Goal: Task Accomplishment & Management: Manage account settings

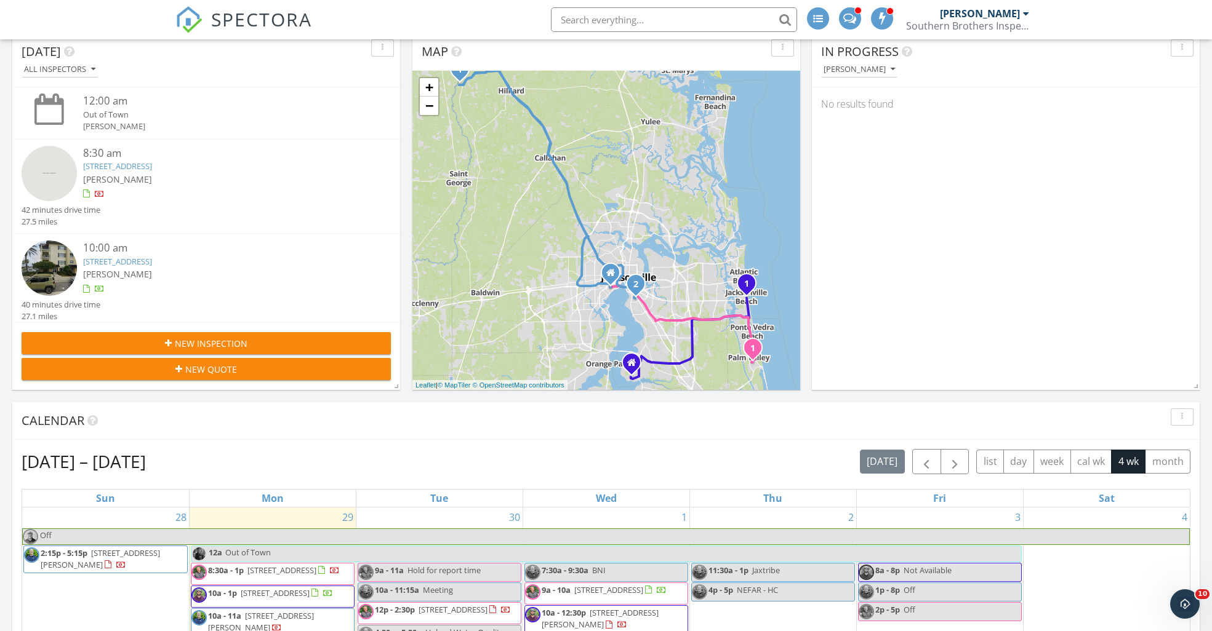
scroll to position [247, 0]
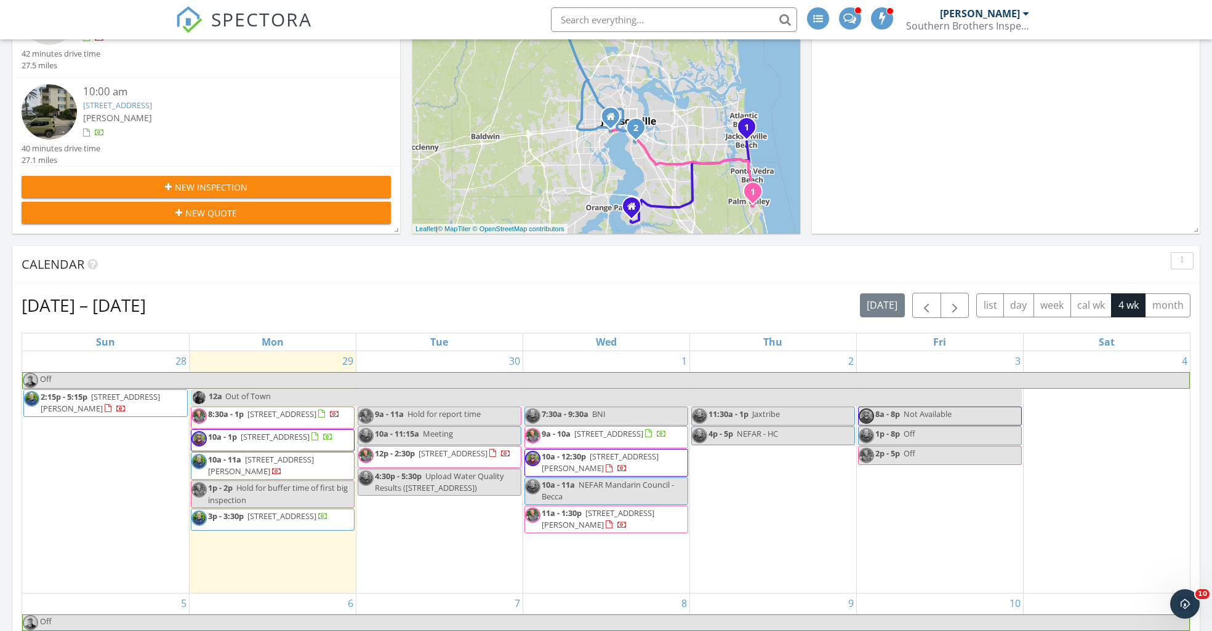
click at [284, 442] on span "525 3rd St N Unit 303, Jacksonville Beach 32250" at bounding box center [275, 436] width 69 height 11
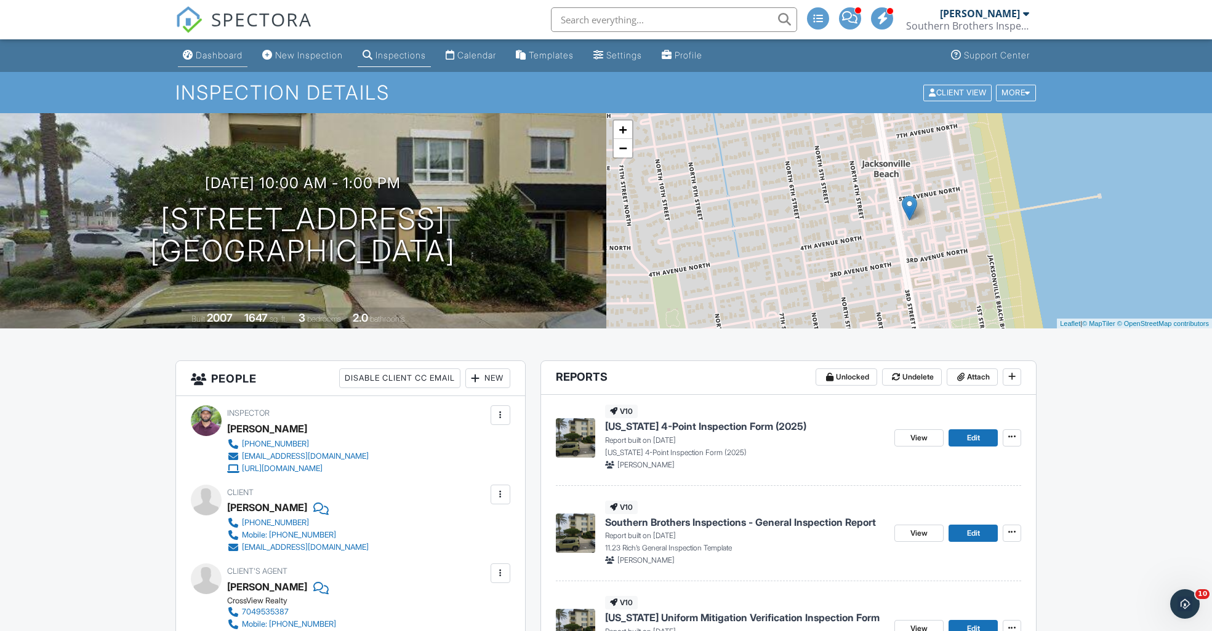
click at [214, 54] on div "Dashboard" at bounding box center [219, 55] width 47 height 10
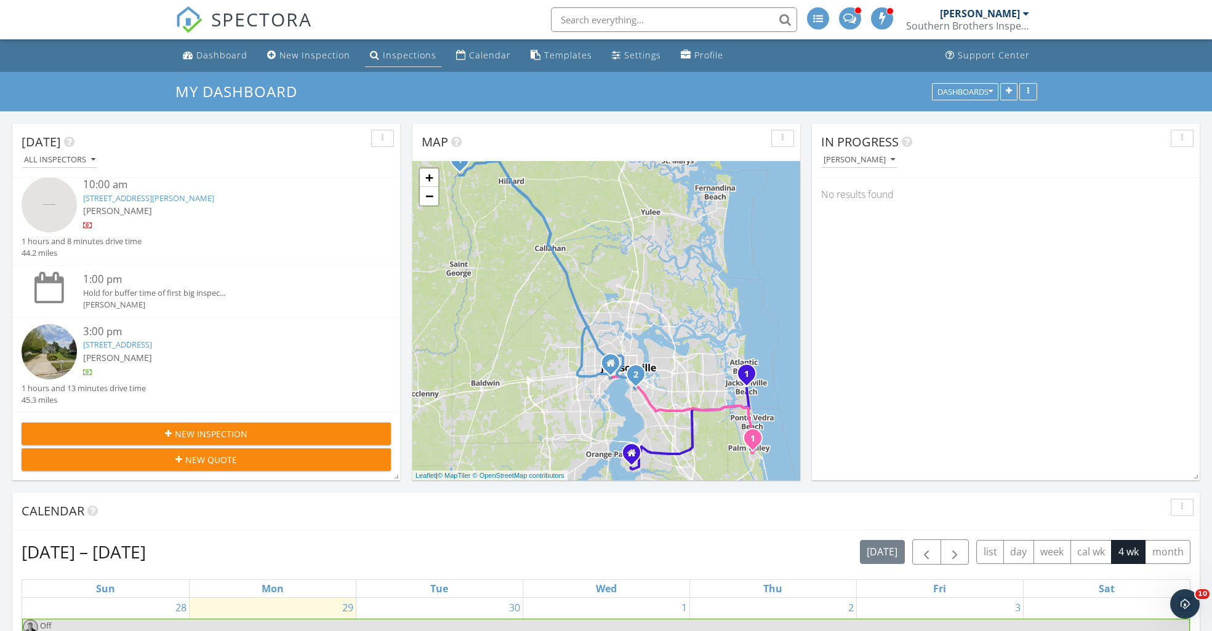
click at [402, 58] on div "Inspections" at bounding box center [410, 55] width 54 height 12
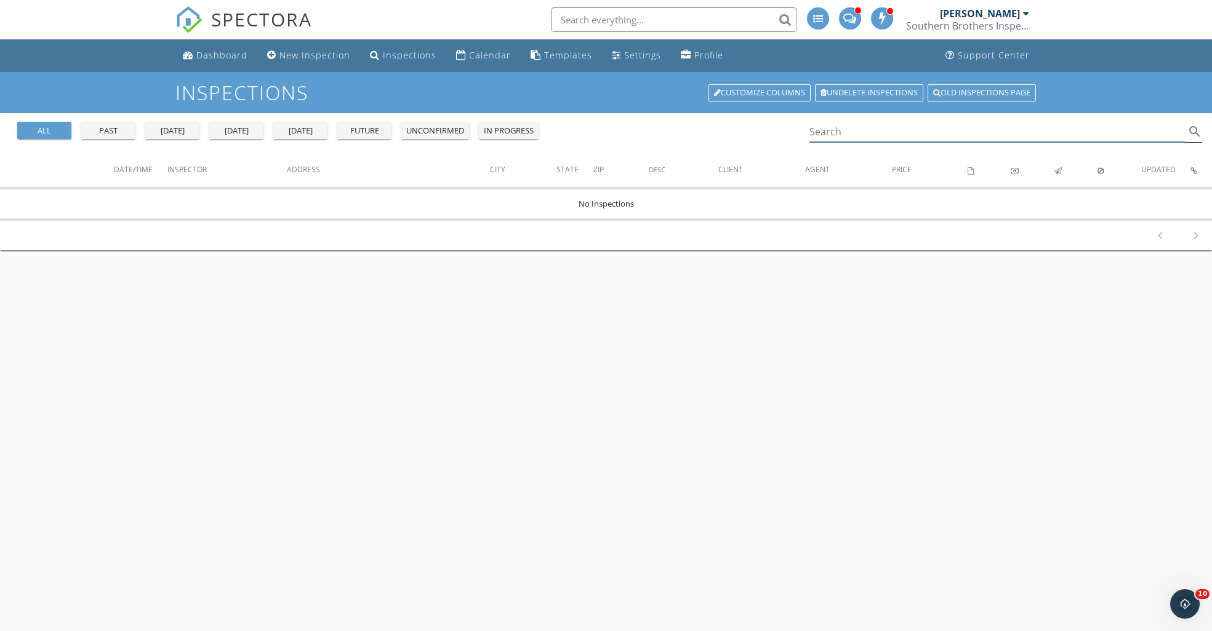
click at [862, 127] on input "Search" at bounding box center [997, 132] width 376 height 20
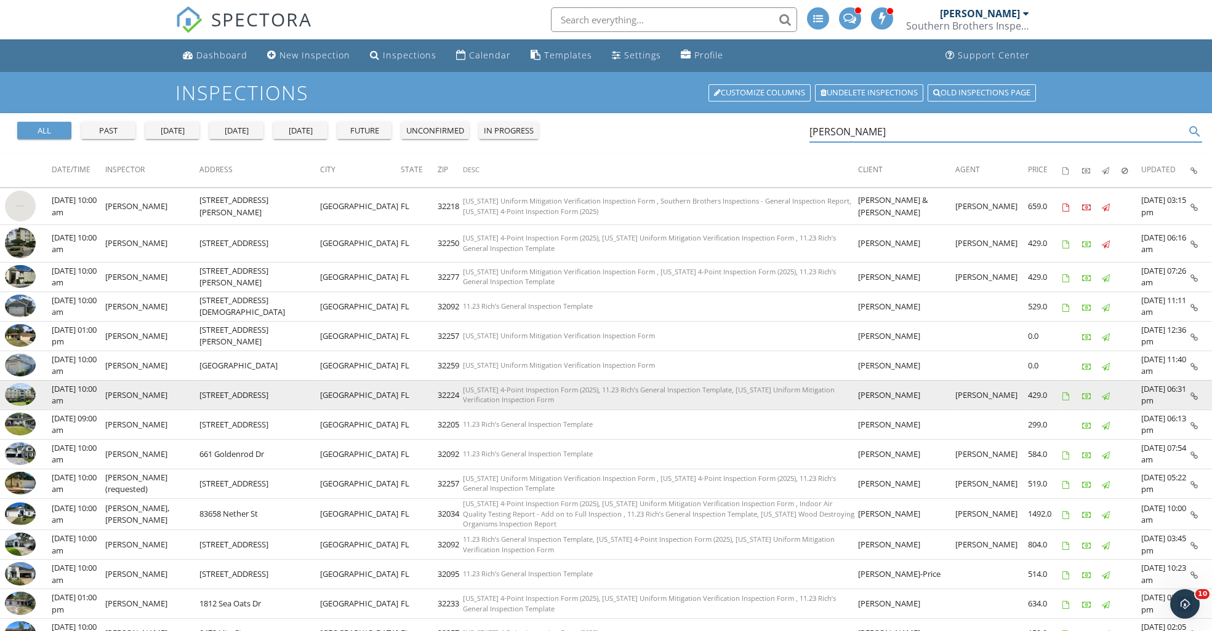
type input "rich parson"
click at [22, 394] on img at bounding box center [20, 394] width 31 height 23
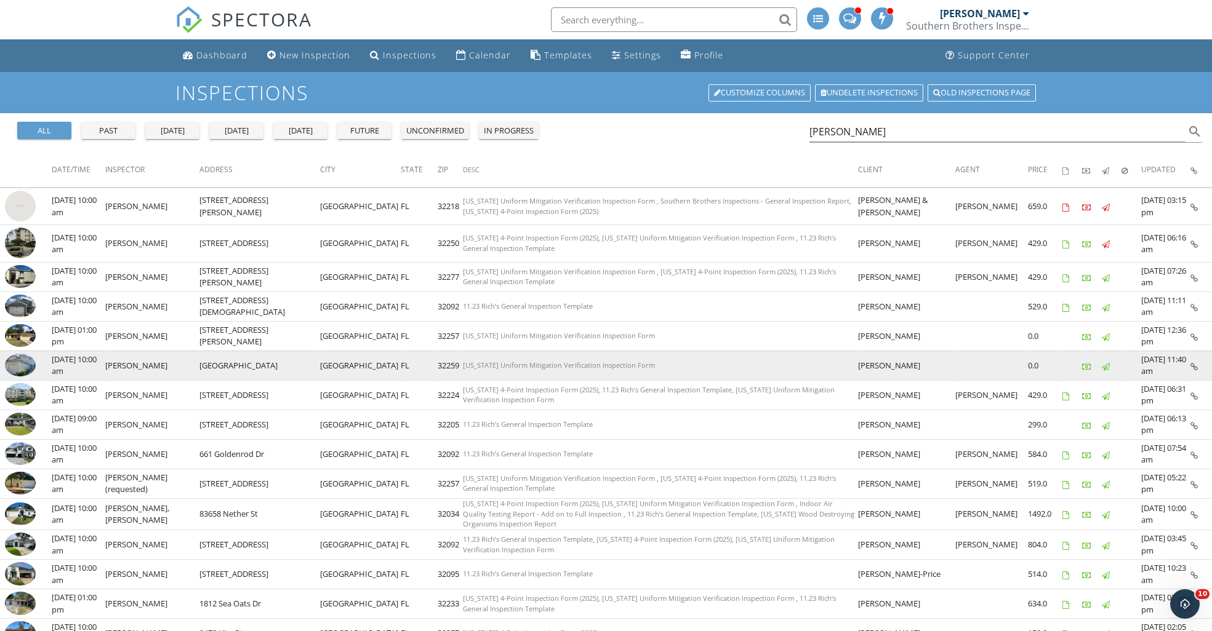
click at [23, 361] on img at bounding box center [20, 365] width 31 height 23
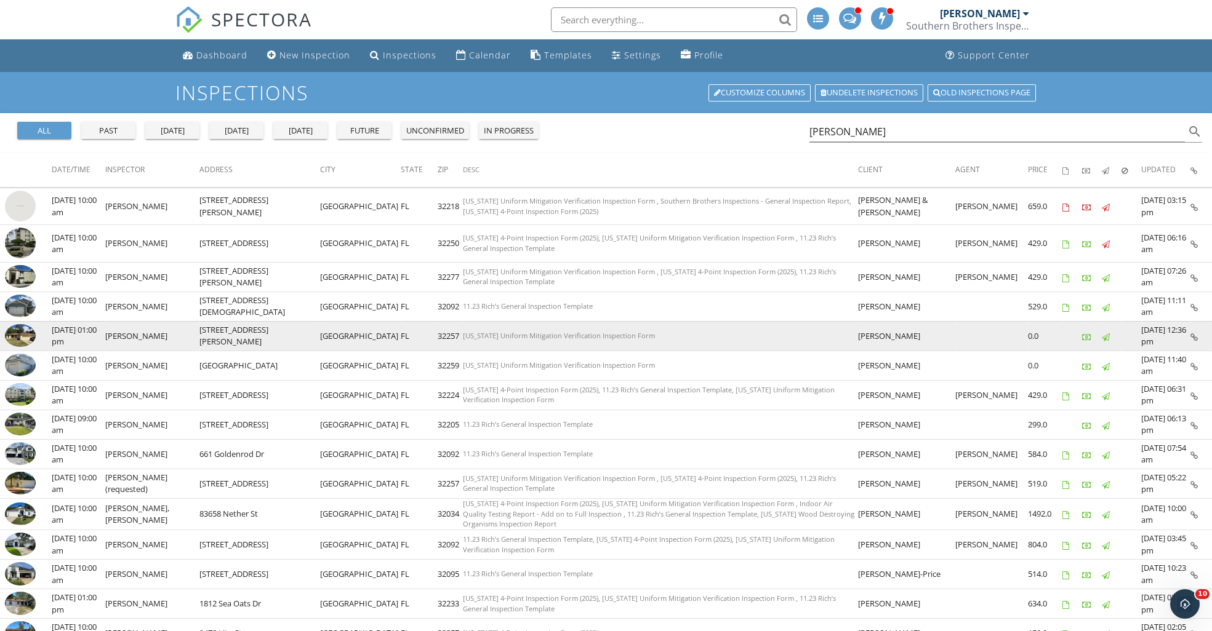
click at [19, 327] on img at bounding box center [20, 335] width 31 height 23
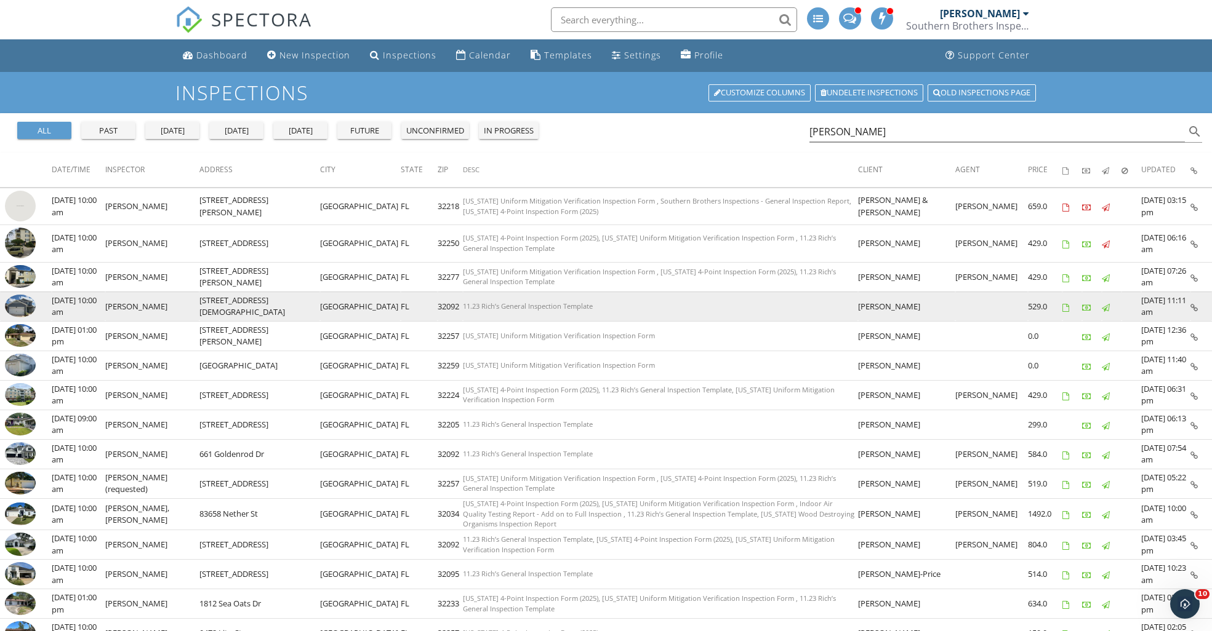
click at [18, 309] on img at bounding box center [20, 306] width 31 height 23
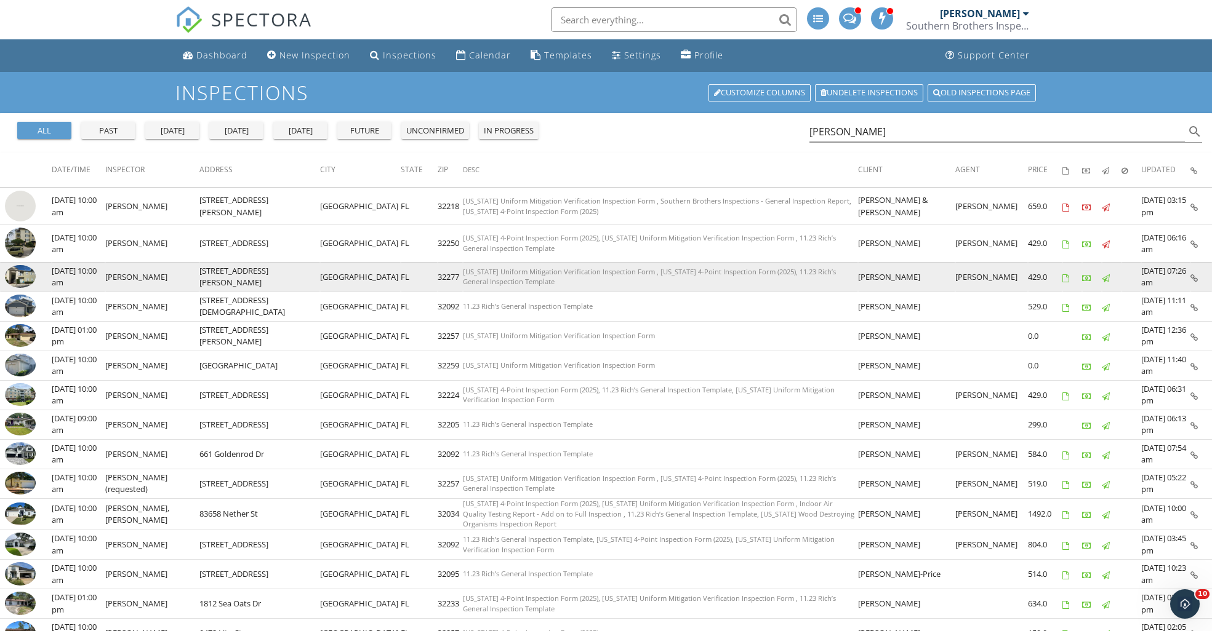
click at [20, 272] on img at bounding box center [20, 276] width 31 height 23
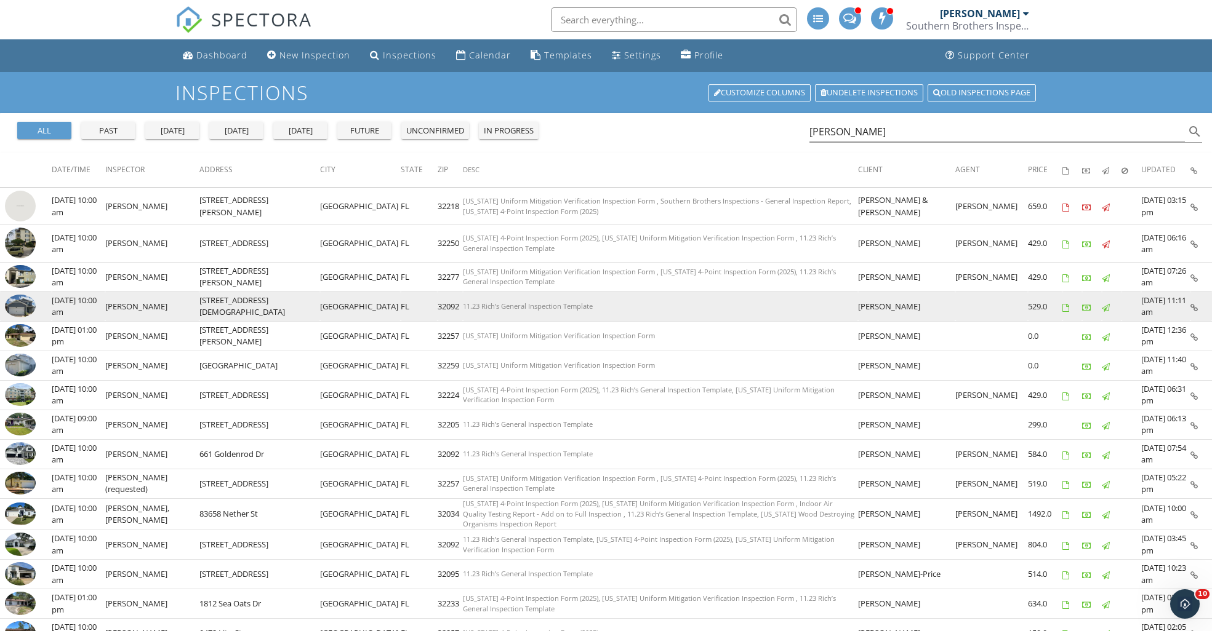
click at [19, 297] on img at bounding box center [20, 306] width 31 height 23
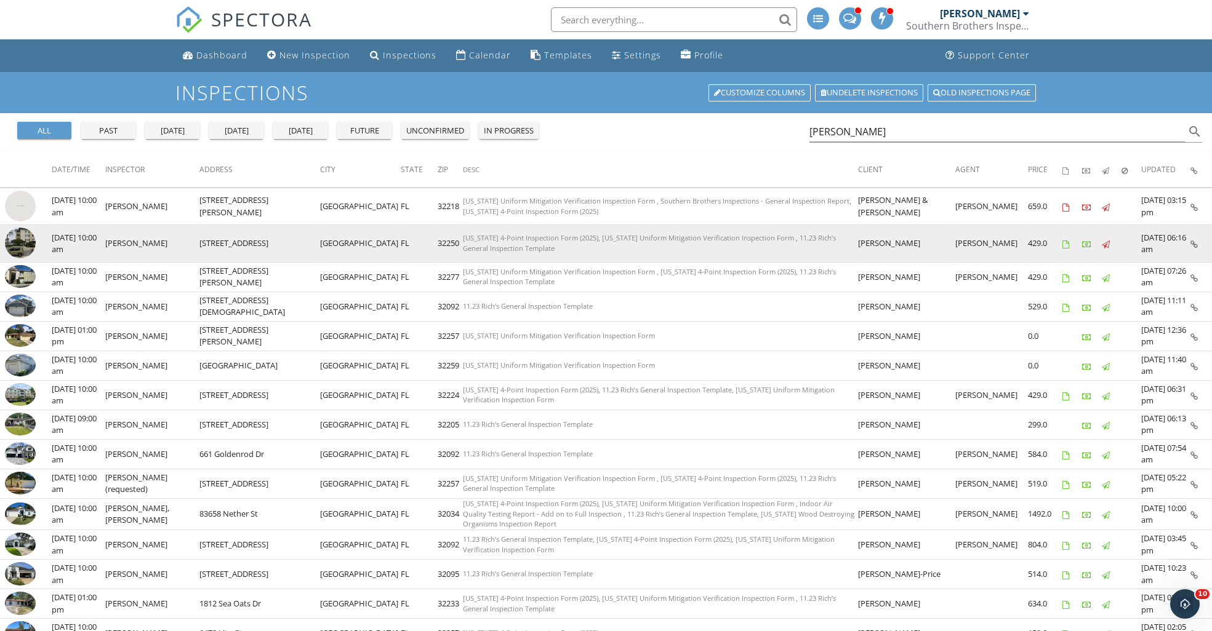
click at [22, 239] on img at bounding box center [20, 243] width 31 height 31
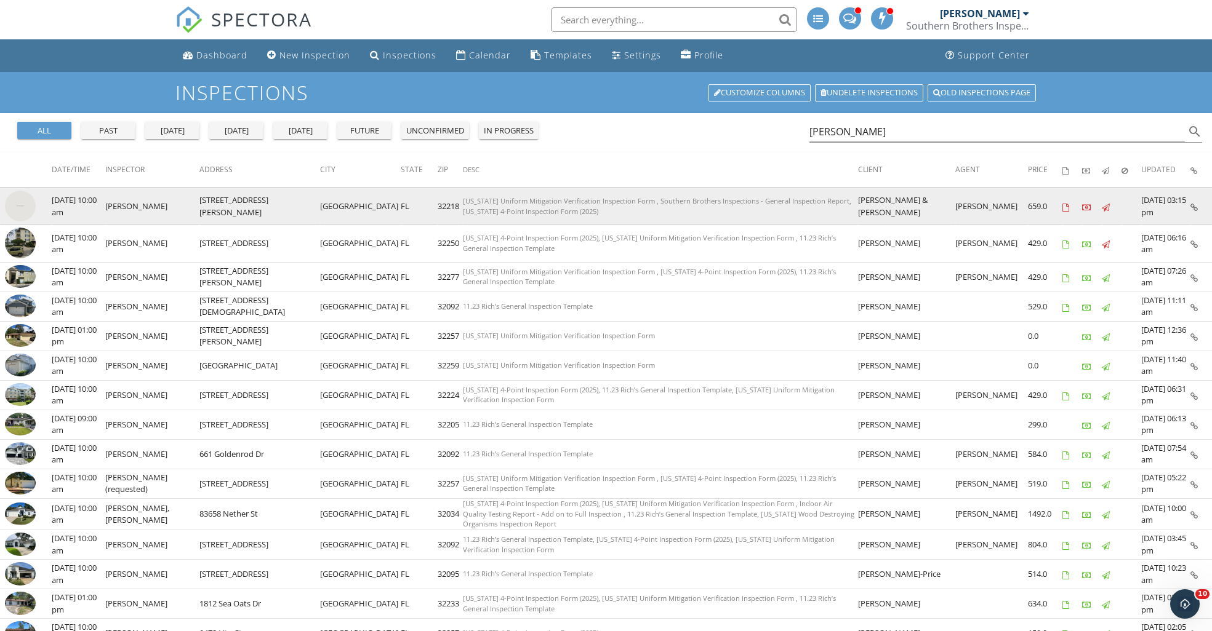
click at [27, 207] on img at bounding box center [20, 206] width 31 height 31
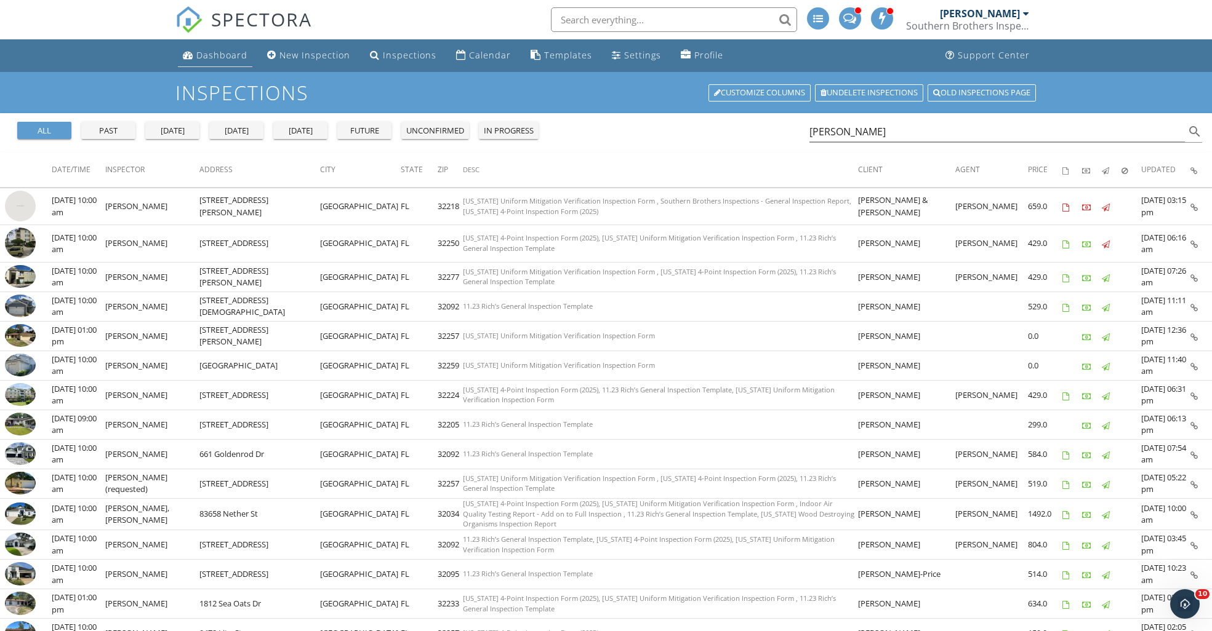
click at [226, 58] on div "Dashboard" at bounding box center [221, 55] width 51 height 12
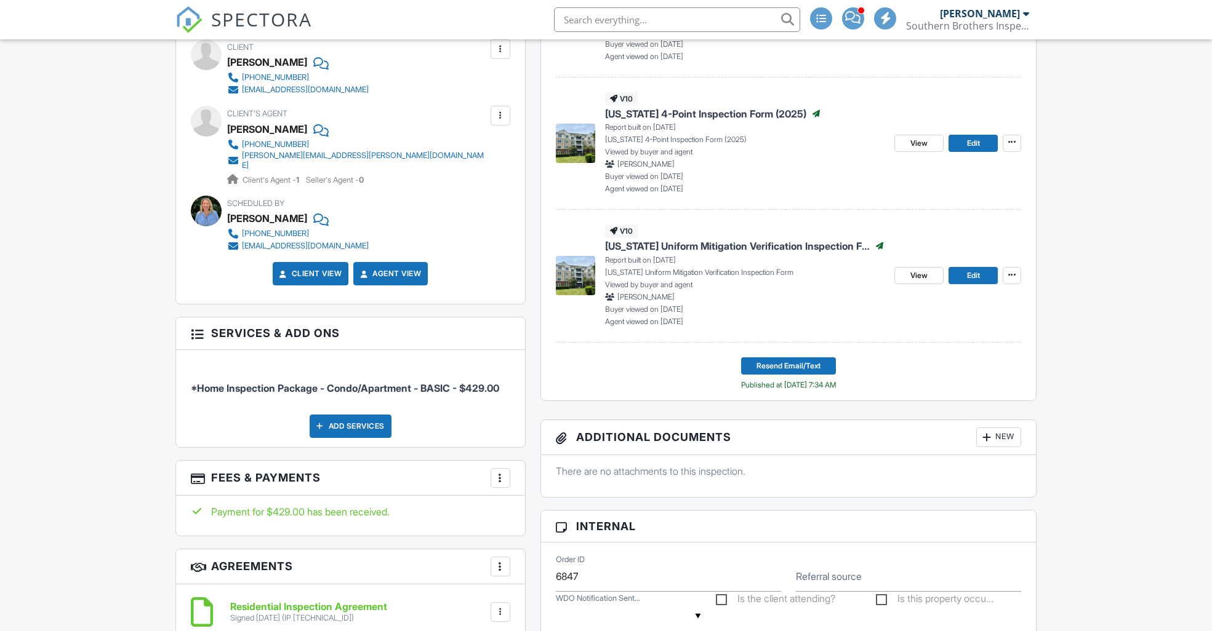
scroll to position [535, 0]
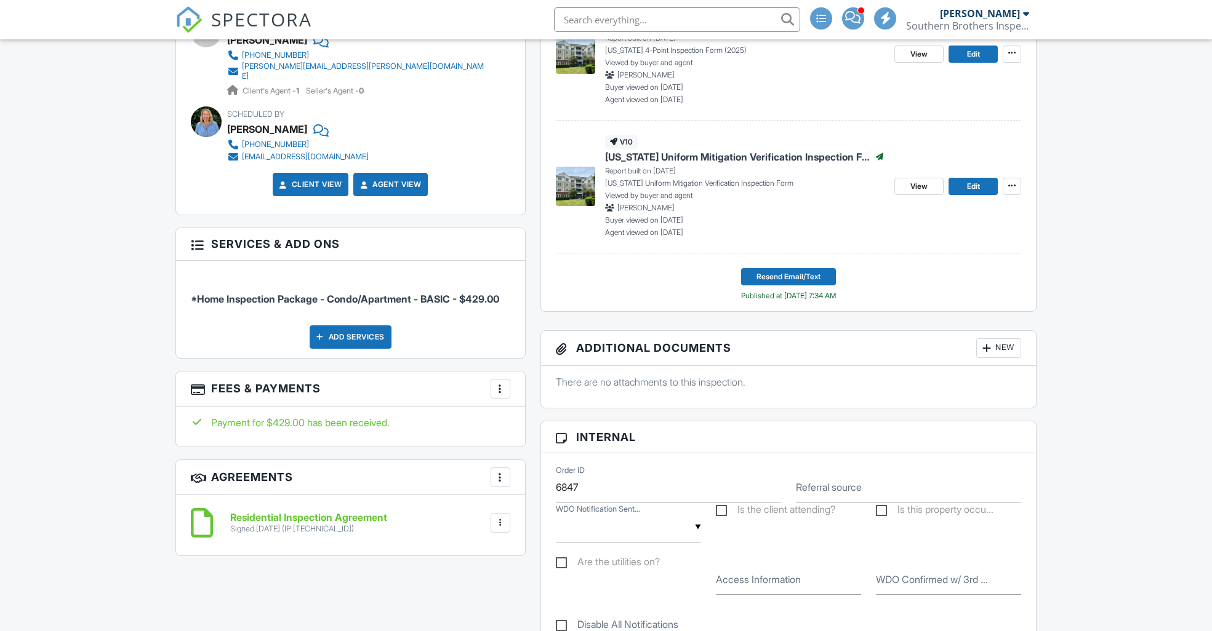
click at [499, 383] on div at bounding box center [500, 389] width 12 height 12
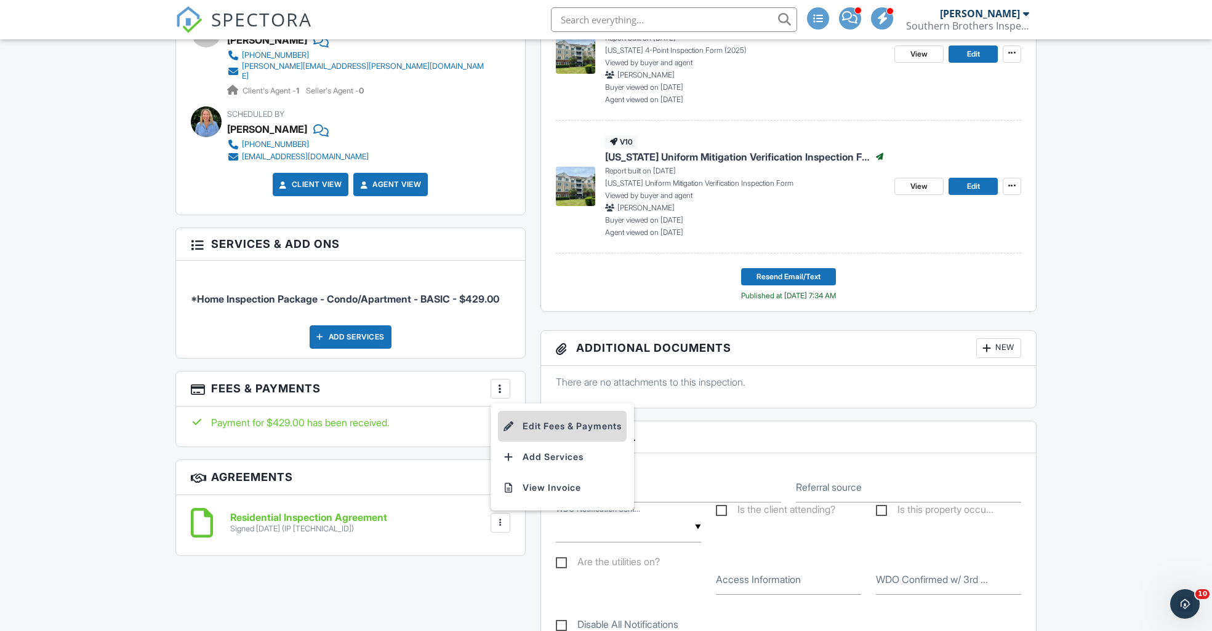
scroll to position [0, 0]
click at [554, 426] on li "Edit Fees & Payments" at bounding box center [562, 426] width 129 height 31
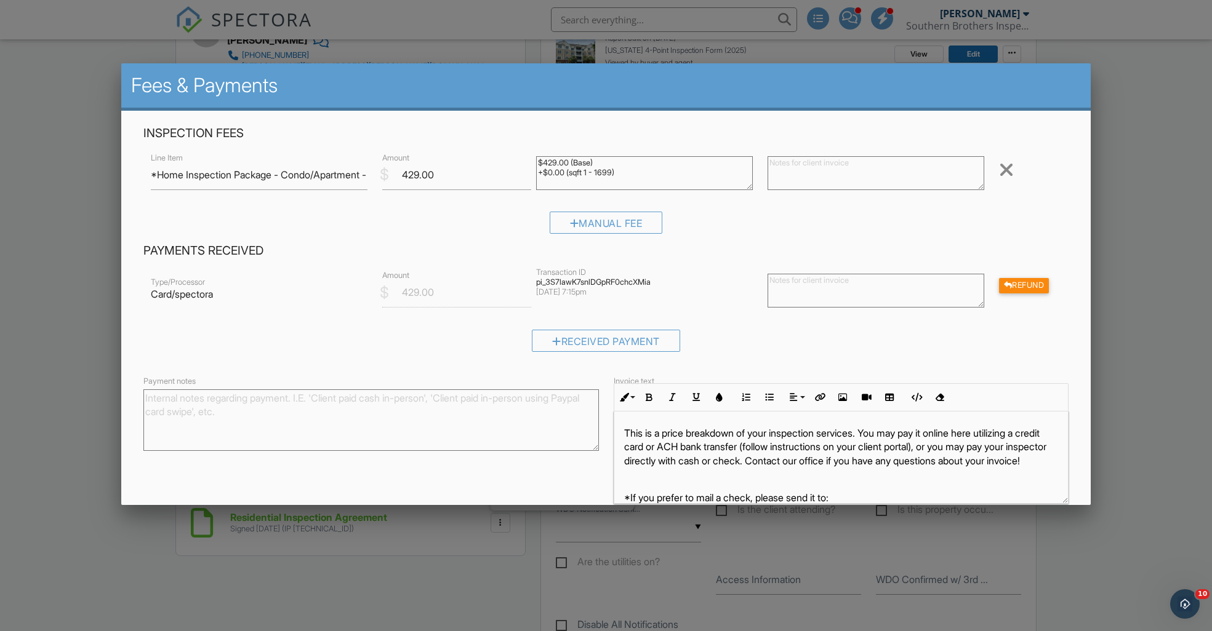
click at [68, 314] on div at bounding box center [606, 333] width 1212 height 790
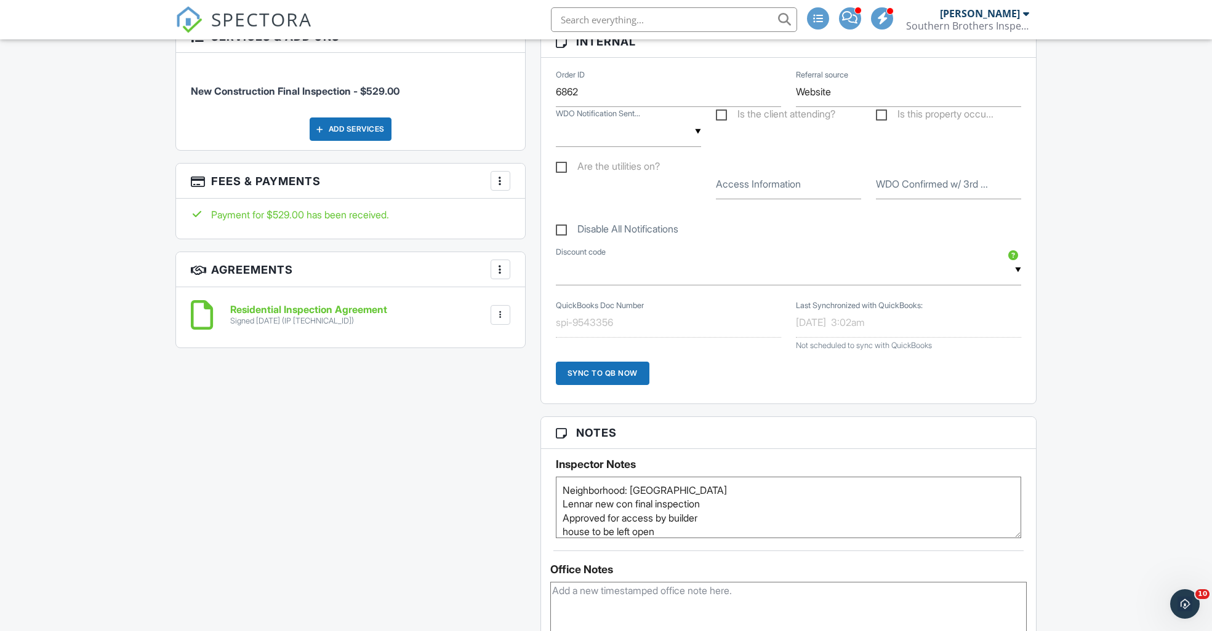
scroll to position [655, 0]
click at [505, 183] on div at bounding box center [500, 179] width 12 height 12
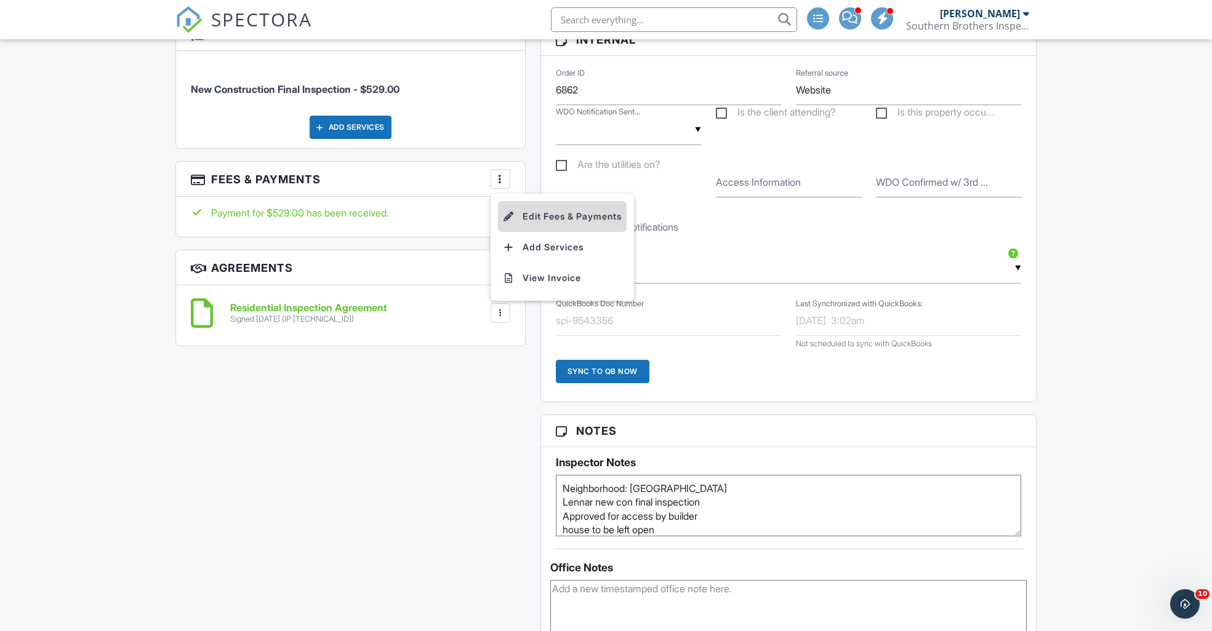
click at [529, 213] on li "Edit Fees & Payments" at bounding box center [562, 216] width 129 height 31
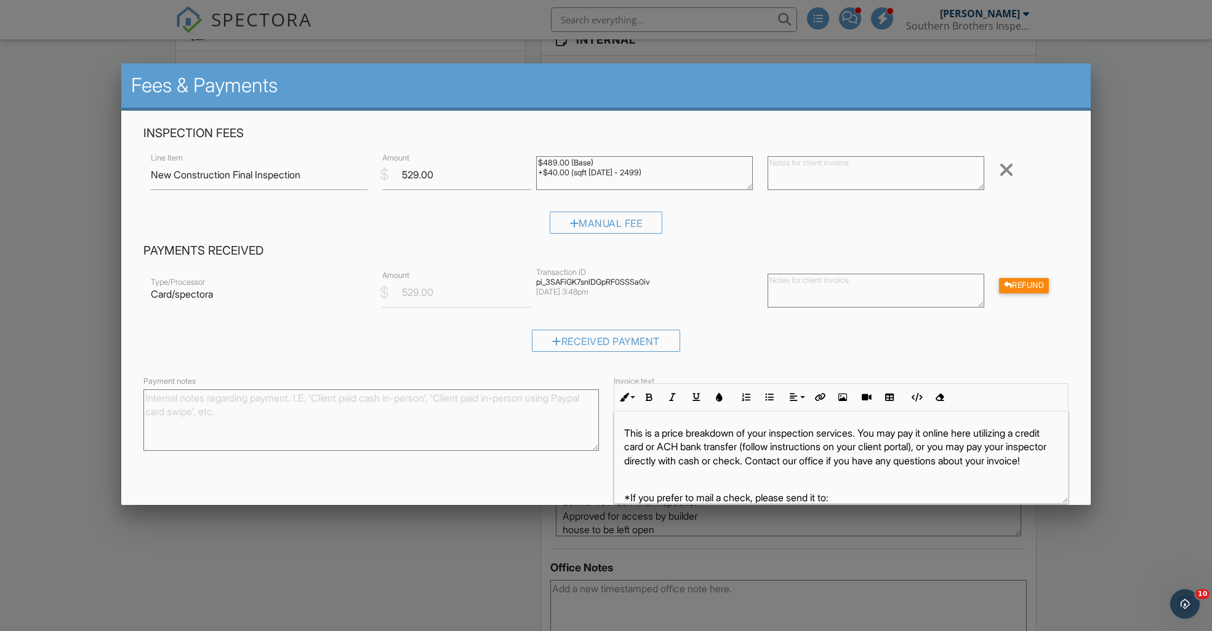
click at [86, 253] on div at bounding box center [606, 333] width 1212 height 790
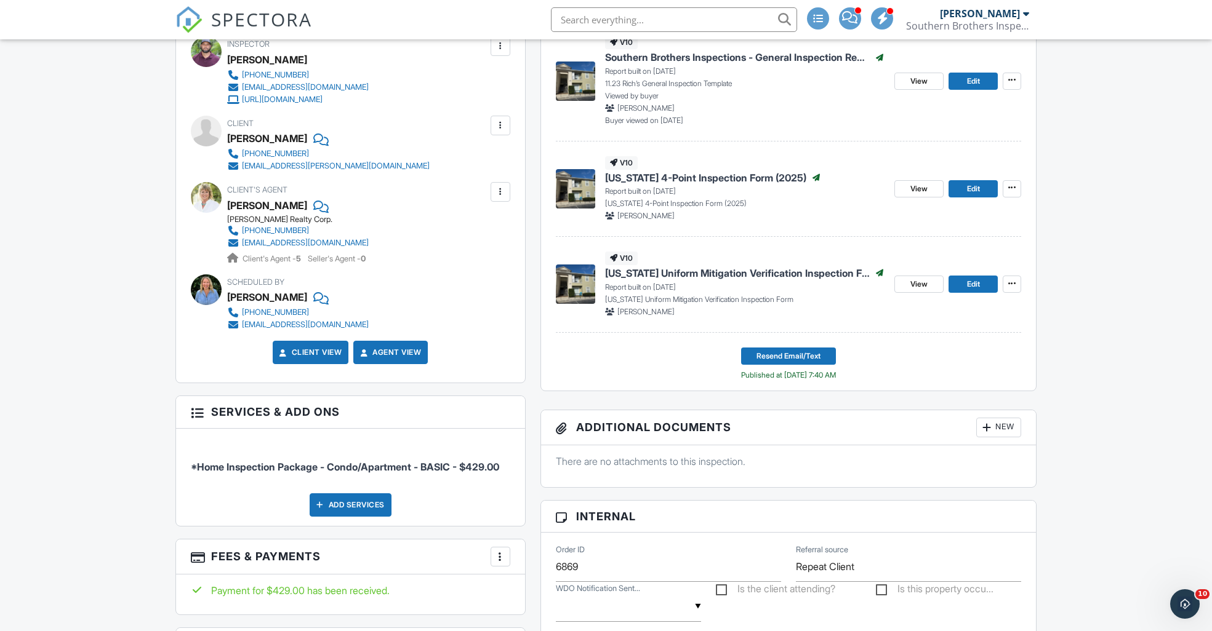
scroll to position [372, 0]
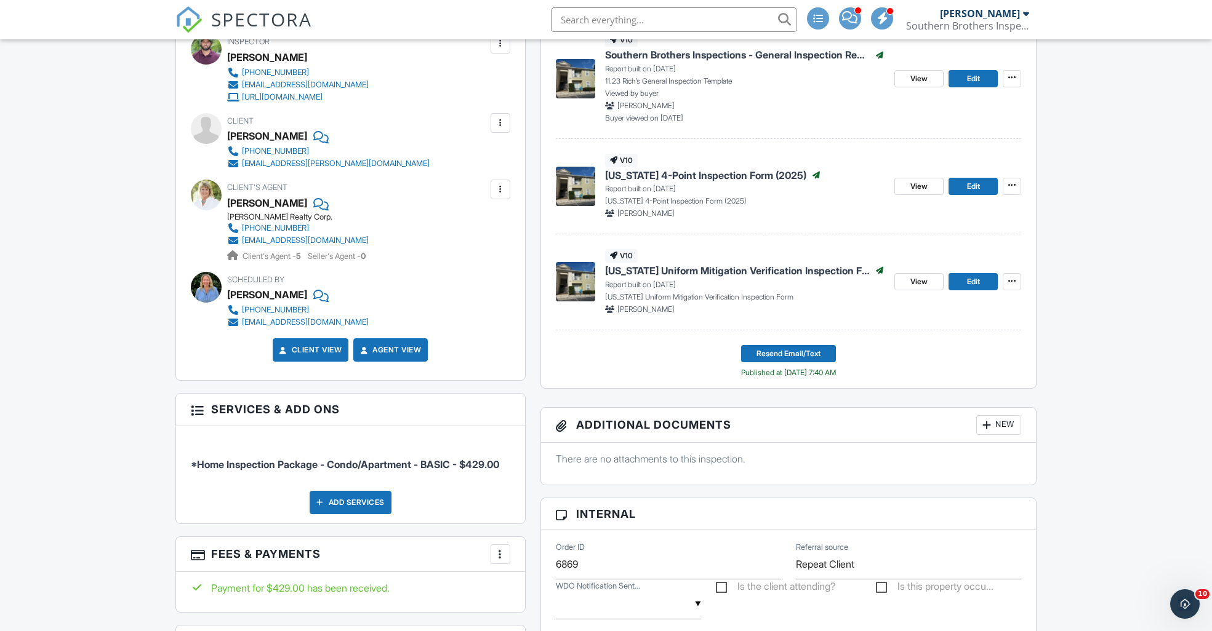
click at [501, 554] on div at bounding box center [500, 554] width 12 height 12
click at [545, 500] on li "Edit Fees & Payments" at bounding box center [562, 503] width 129 height 31
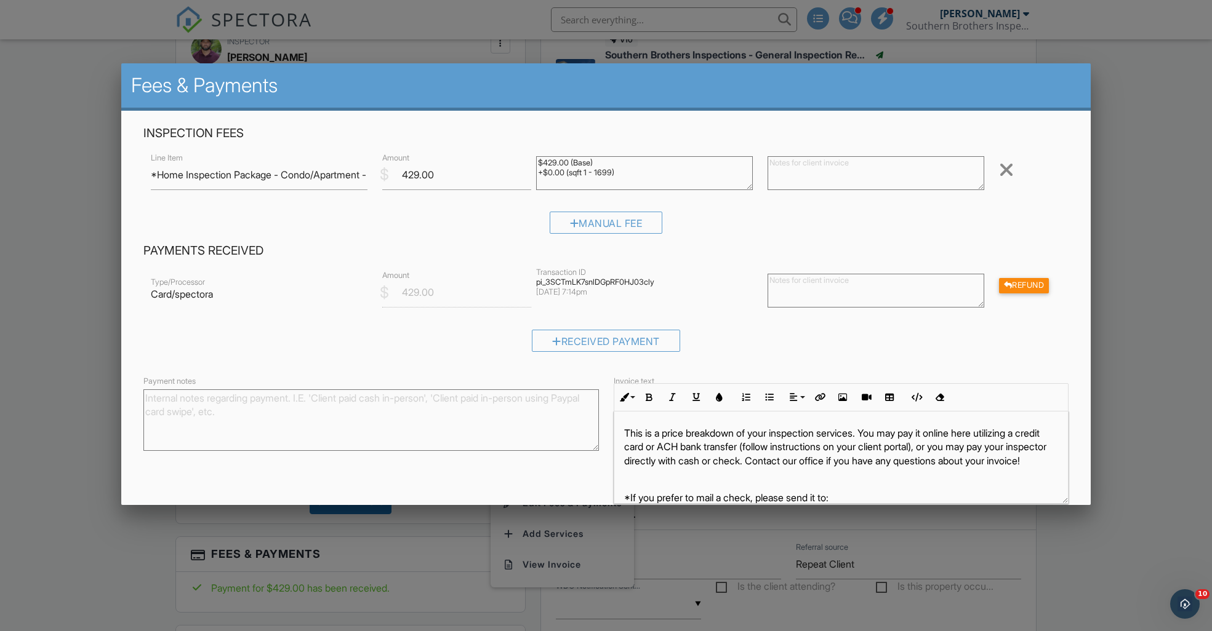
click at [82, 308] on div at bounding box center [606, 333] width 1212 height 790
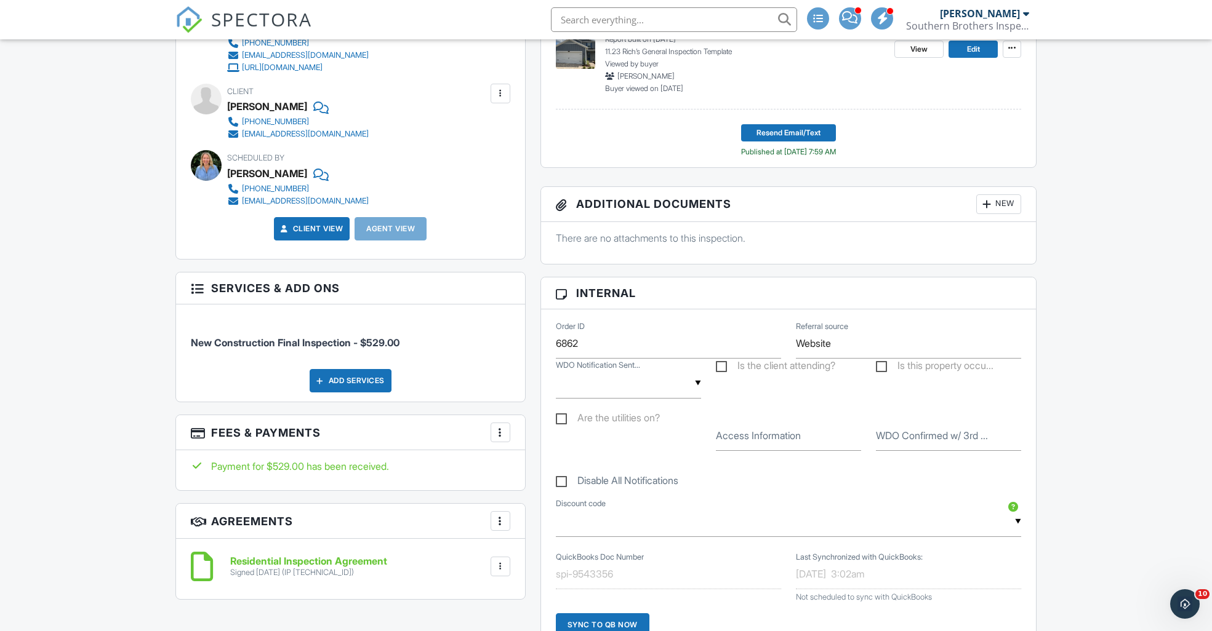
click at [500, 431] on div at bounding box center [500, 432] width 12 height 12
click at [560, 469] on li "Edit Fees & Payments" at bounding box center [562, 470] width 129 height 31
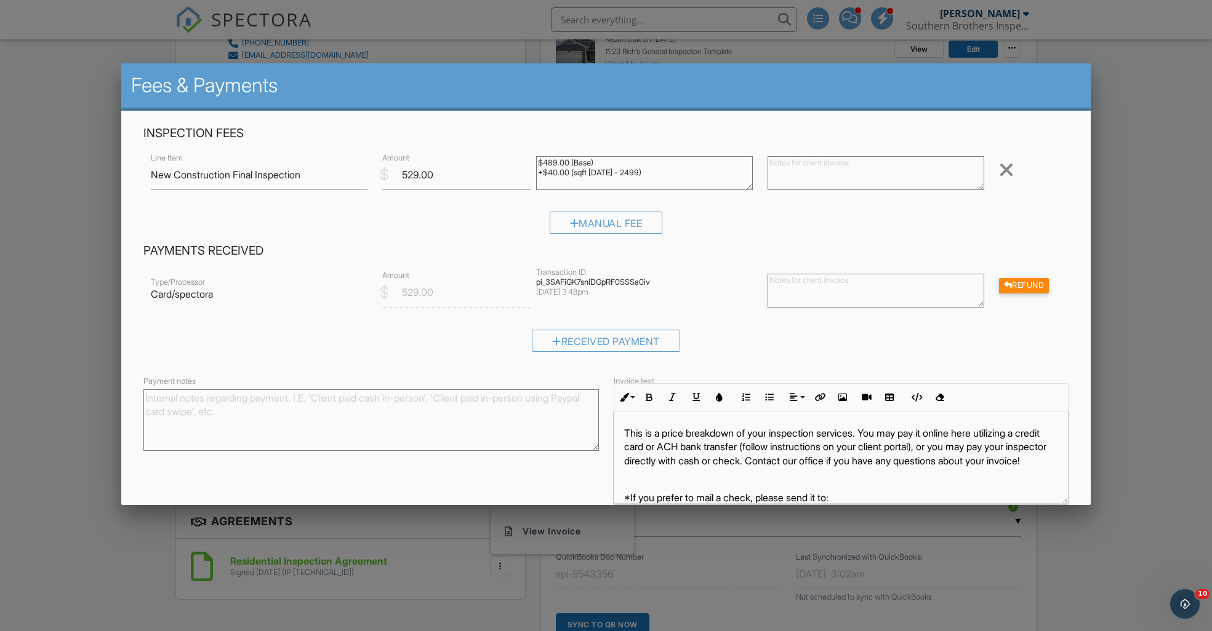
click at [74, 164] on div at bounding box center [606, 333] width 1212 height 790
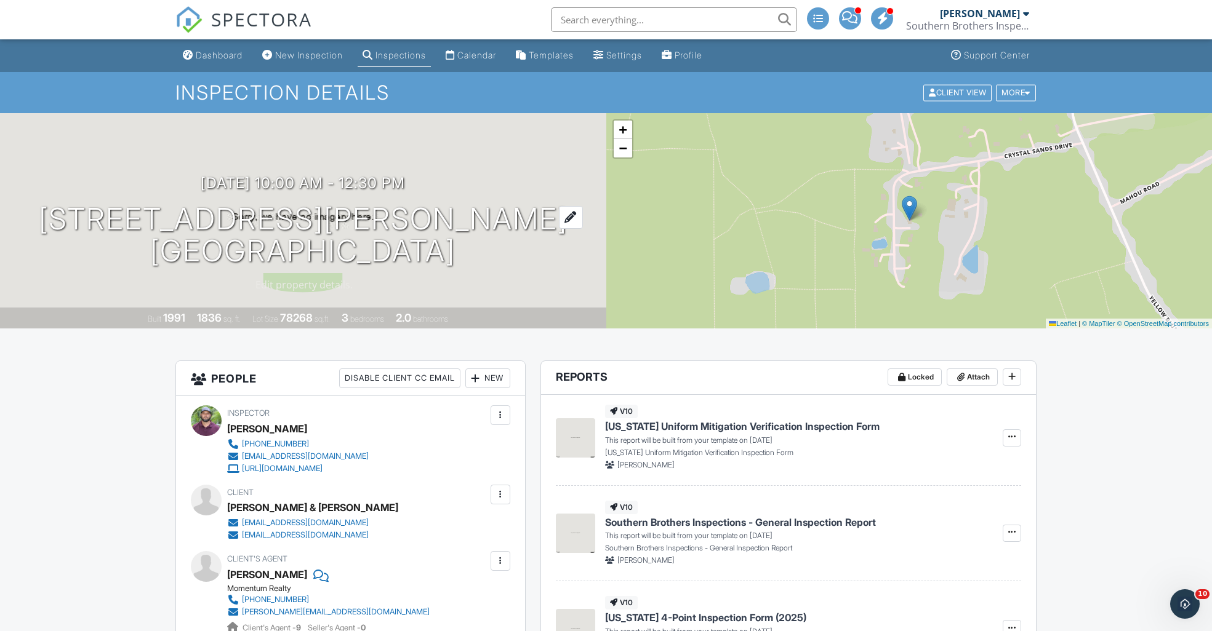
click at [559, 214] on div at bounding box center [571, 217] width 24 height 23
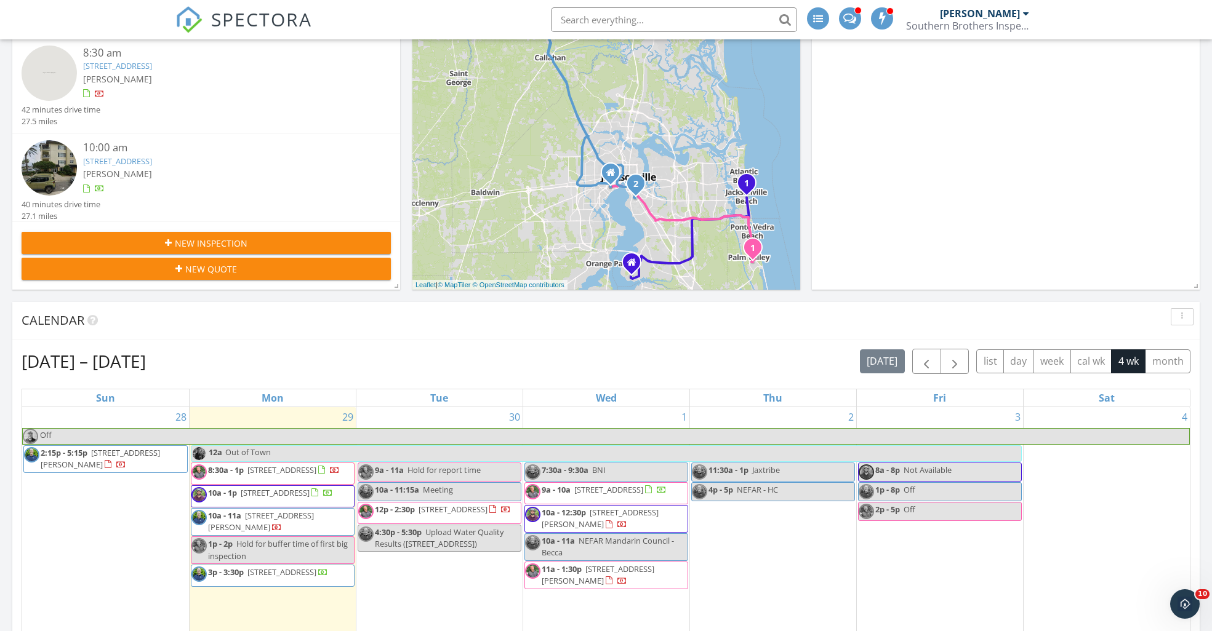
scroll to position [175, 0]
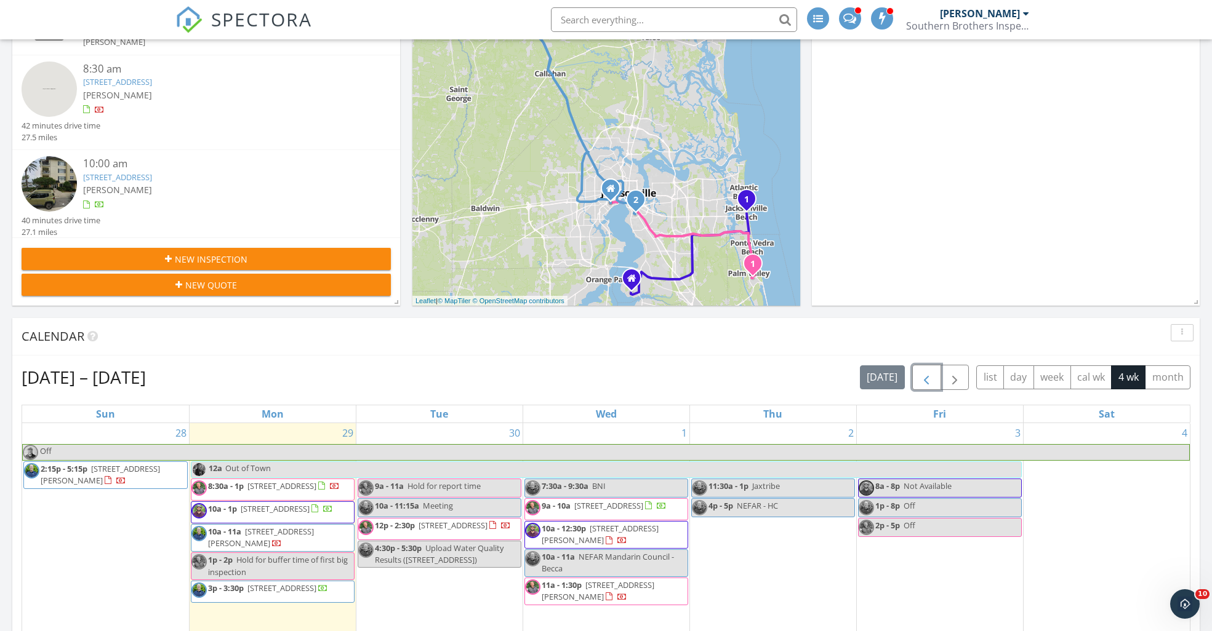
click at [926, 373] on span "button" at bounding box center [926, 377] width 15 height 15
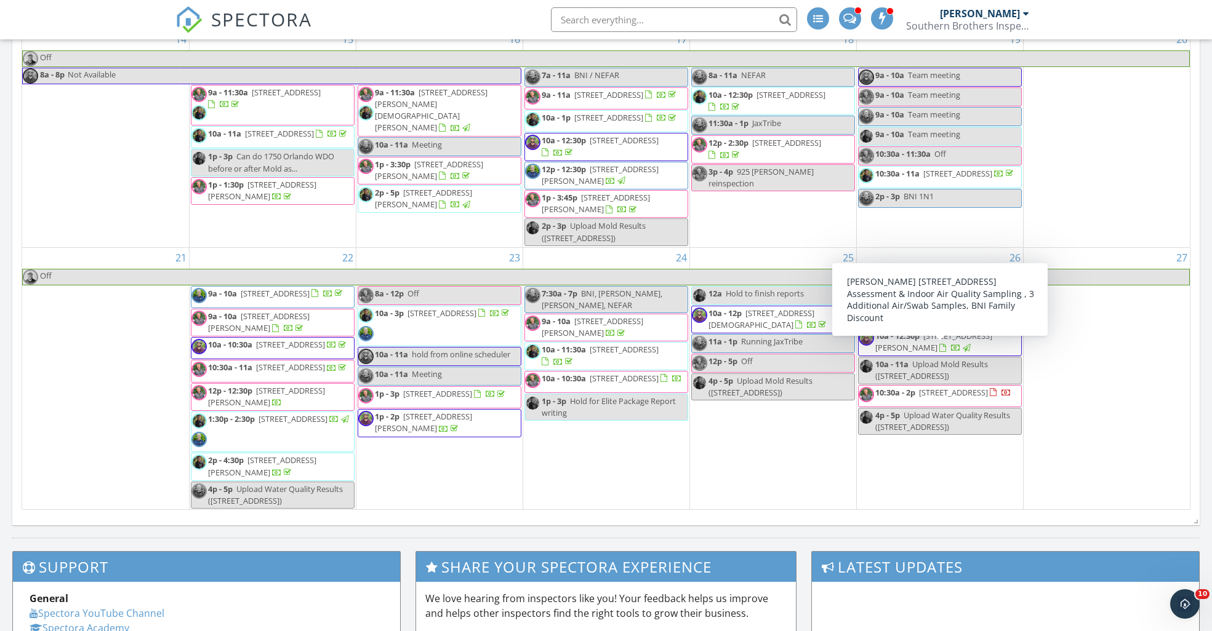
scroll to position [567, 0]
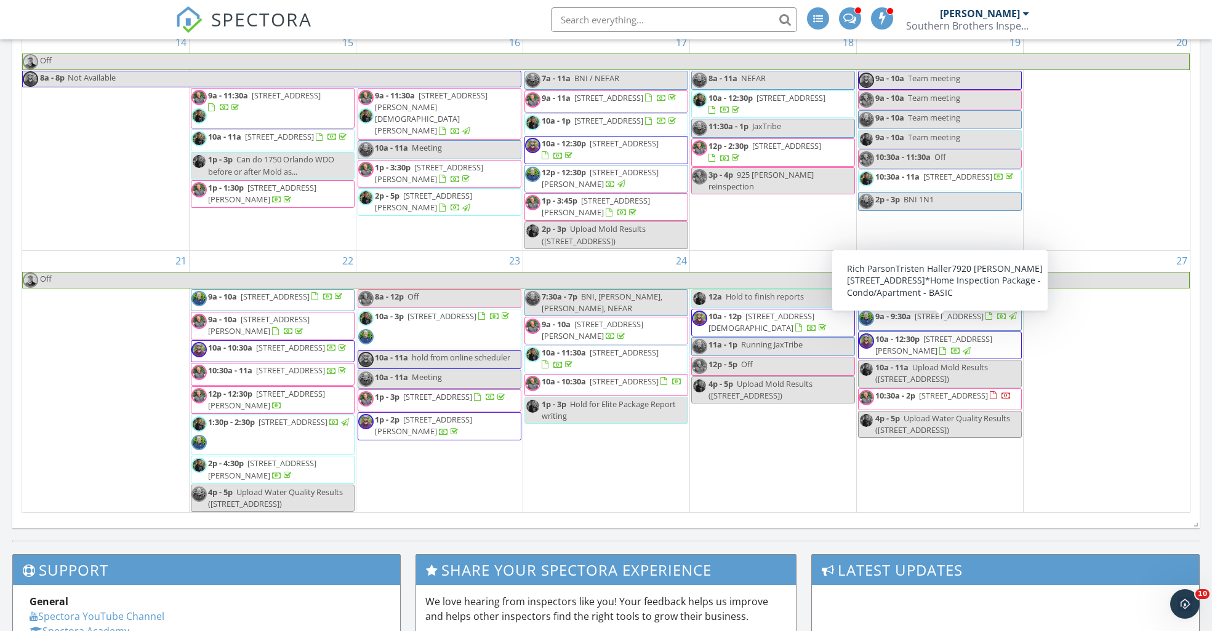
click at [935, 334] on span "7920 Merrill Rd 1306, Jacksonville 32277" at bounding box center [933, 345] width 117 height 23
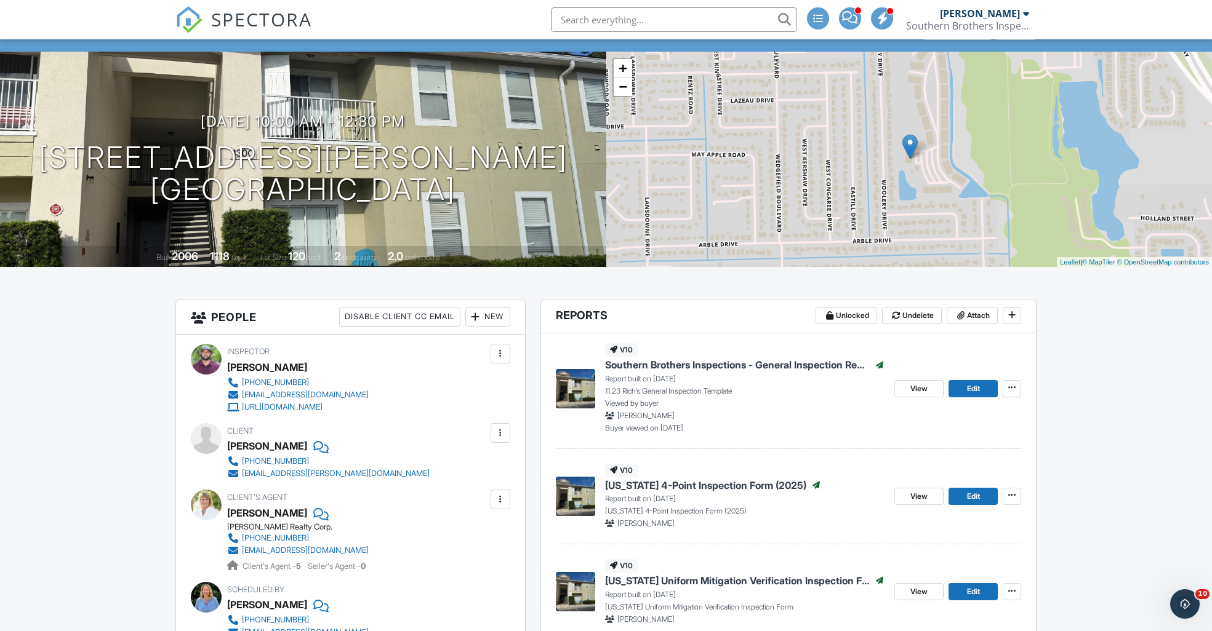
scroll to position [32, 0]
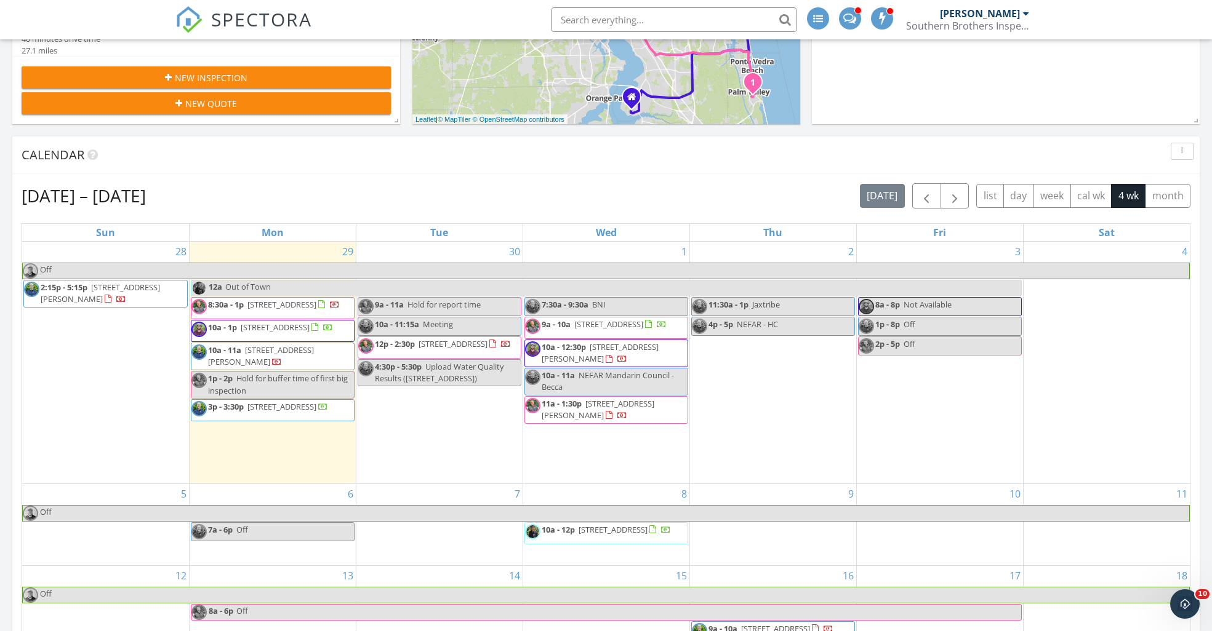
scroll to position [354, 0]
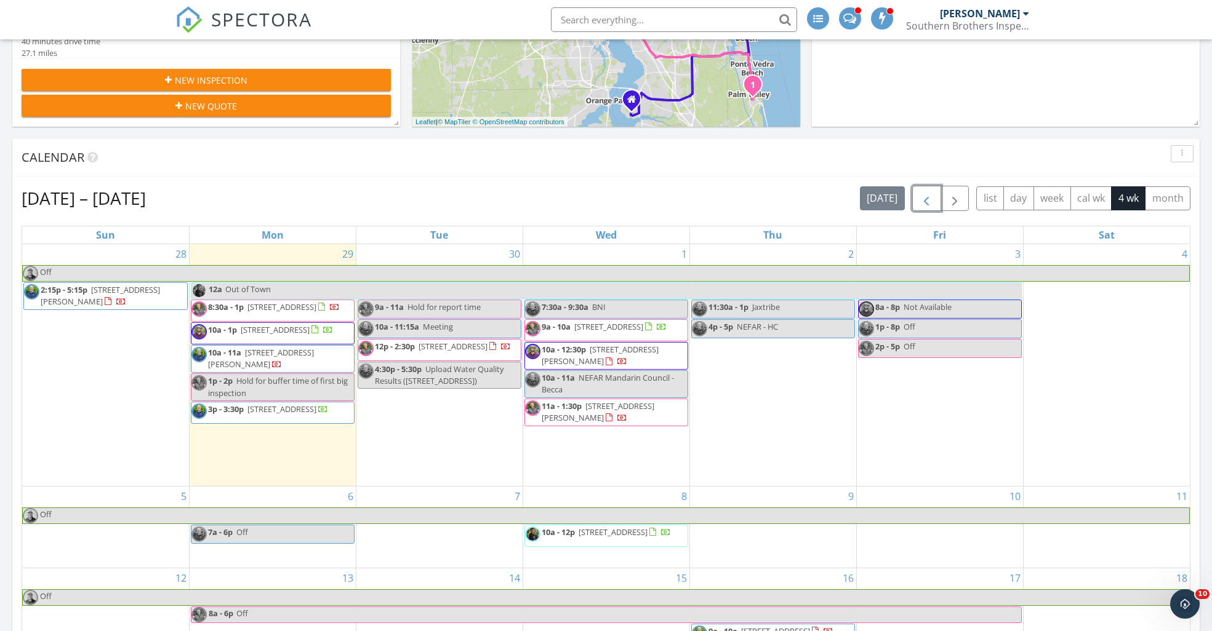
click at [919, 201] on span "button" at bounding box center [926, 198] width 15 height 15
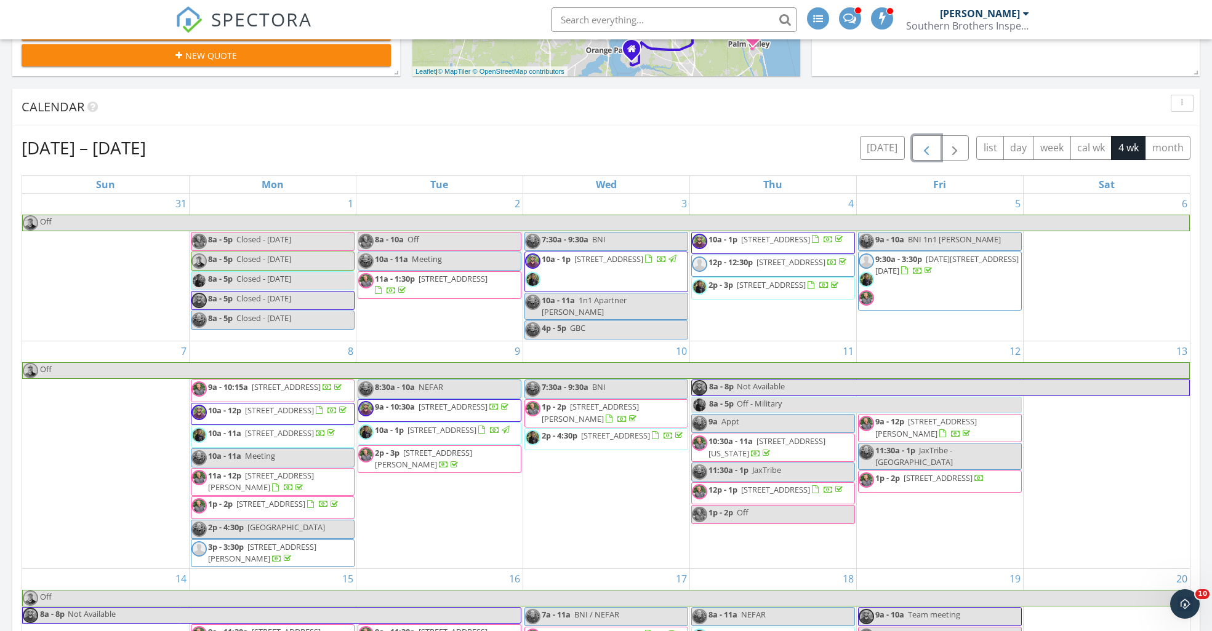
scroll to position [0, 0]
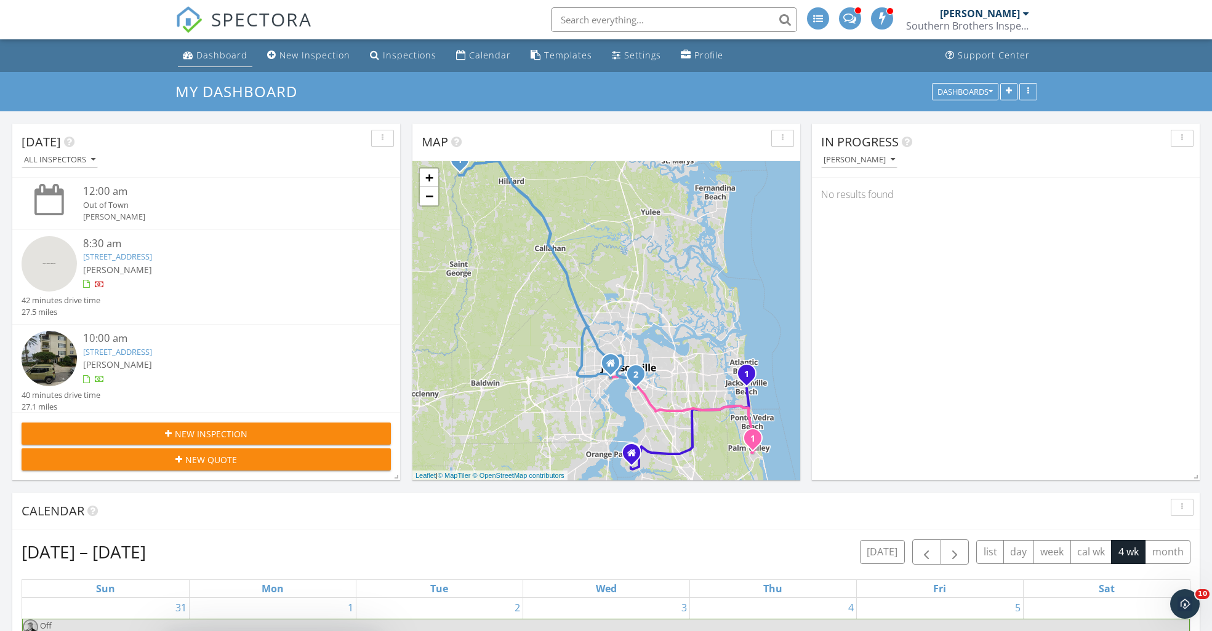
click at [218, 60] on div "Dashboard" at bounding box center [221, 55] width 51 height 12
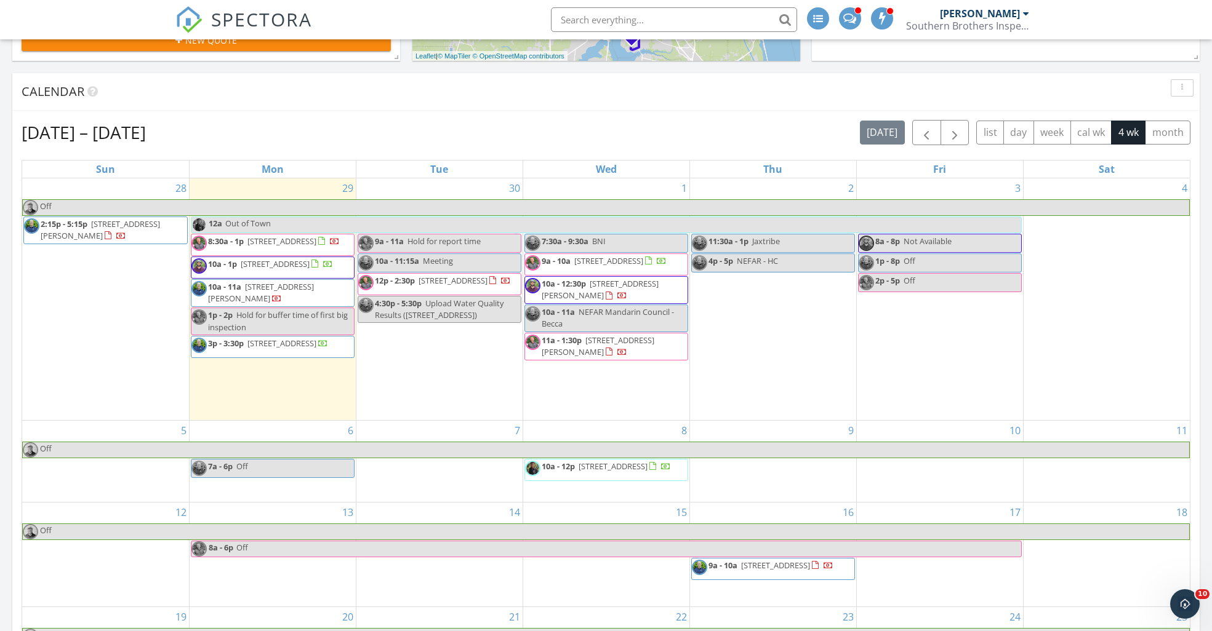
scroll to position [420, 0]
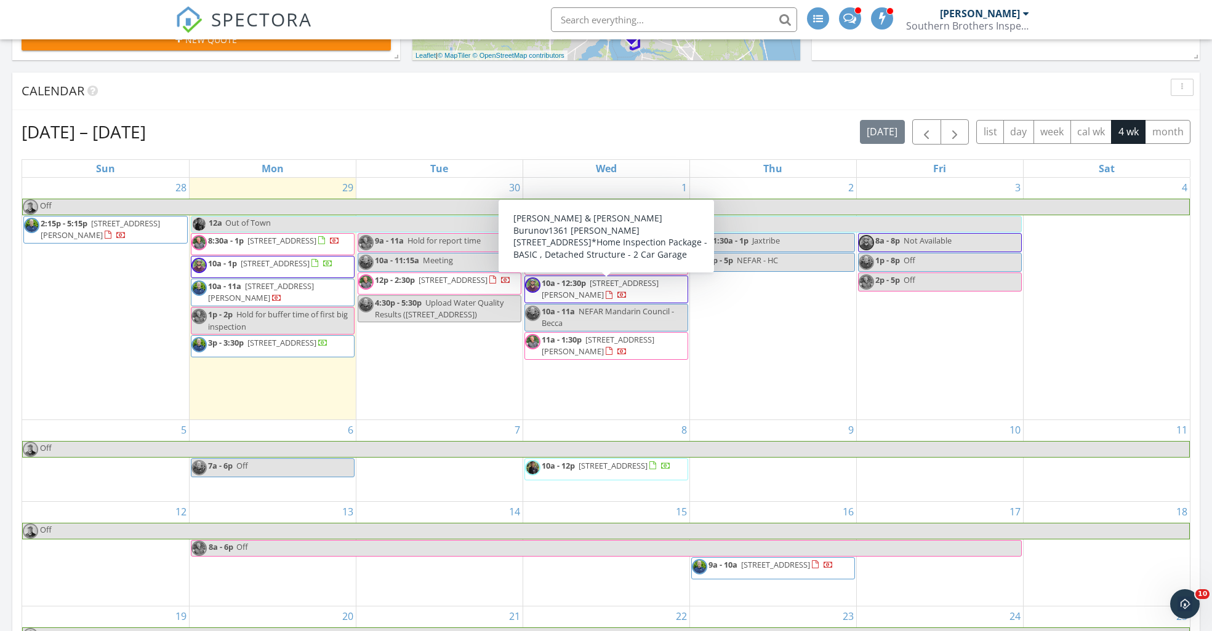
click at [578, 295] on span "[STREET_ADDRESS][PERSON_NAME]" at bounding box center [600, 289] width 117 height 23
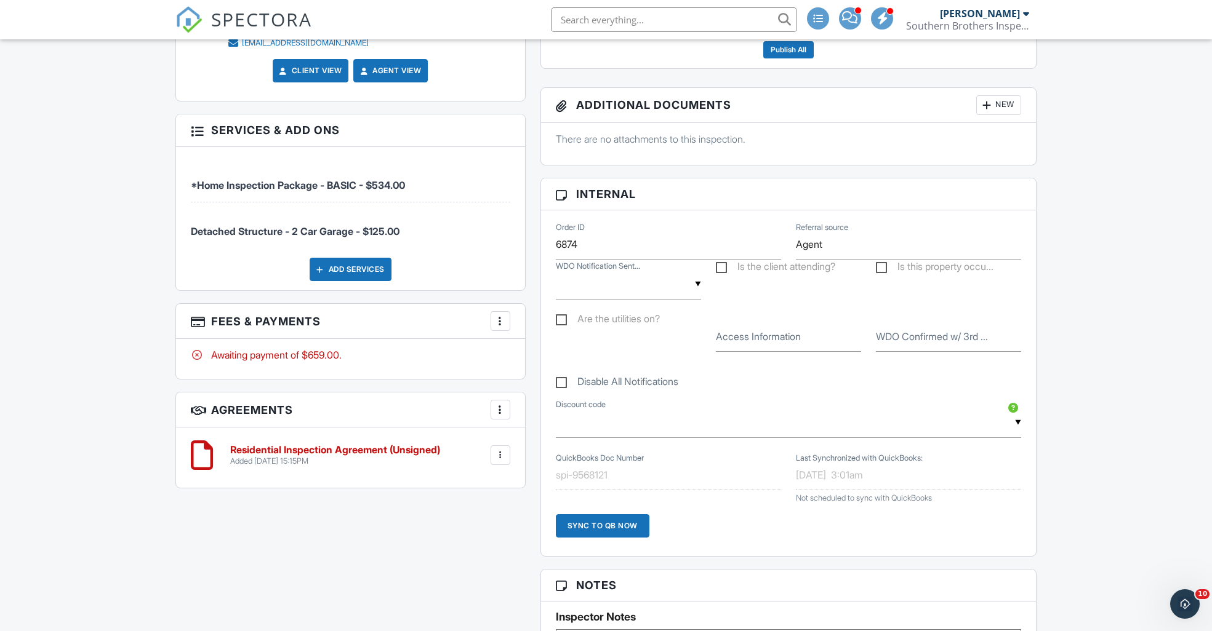
scroll to position [575, 0]
